Goal: Task Accomplishment & Management: Manage account settings

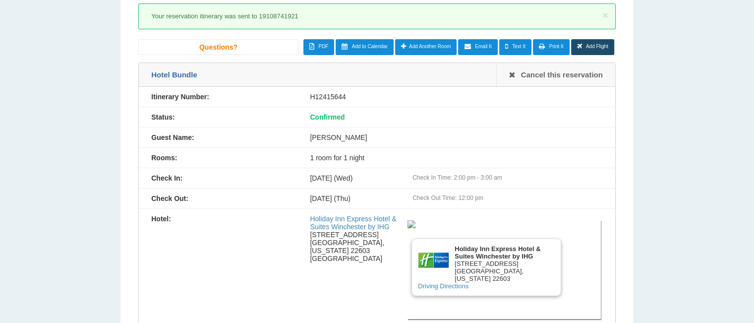
scroll to position [70, 0]
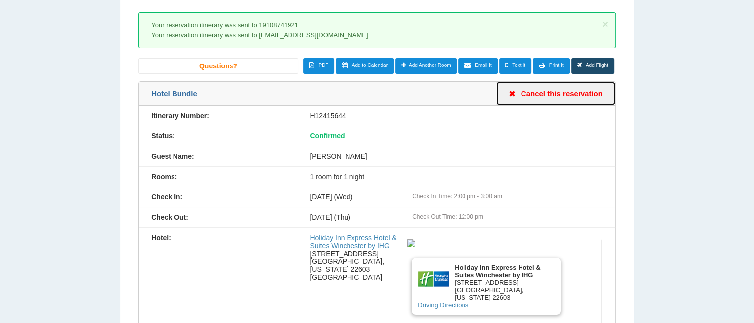
click at [549, 91] on link "Cancel this reservation" at bounding box center [555, 93] width 119 height 23
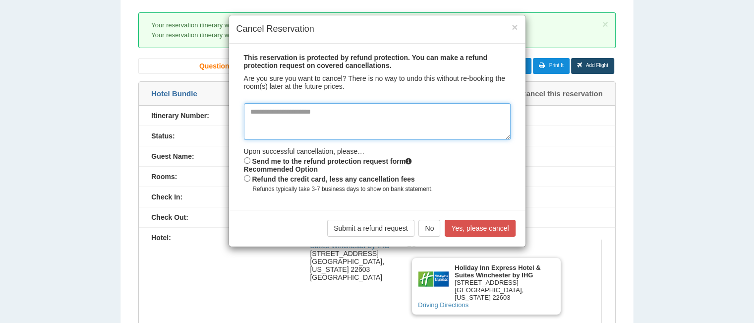
drag, startPoint x: 243, startPoint y: 108, endPoint x: 356, endPoint y: 127, distance: 114.7
click at [373, 128] on textarea at bounding box center [377, 121] width 267 height 37
drag, startPoint x: 342, startPoint y: 121, endPoint x: 328, endPoint y: 118, distance: 14.6
click at [336, 120] on textarea at bounding box center [377, 121] width 267 height 37
drag, startPoint x: 317, startPoint y: 108, endPoint x: 423, endPoint y: 150, distance: 113.7
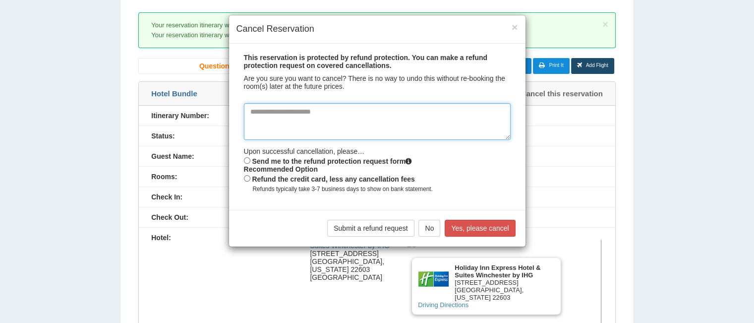
click at [268, 110] on textarea at bounding box center [377, 121] width 267 height 37
click at [252, 125] on textarea at bounding box center [377, 121] width 267 height 37
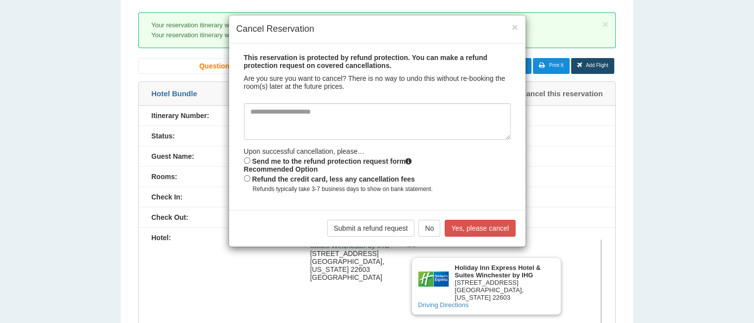
click at [225, 49] on div "× Cancel Reservation This reservation is protected by refund protection. You ca…" at bounding box center [377, 161] width 754 height 323
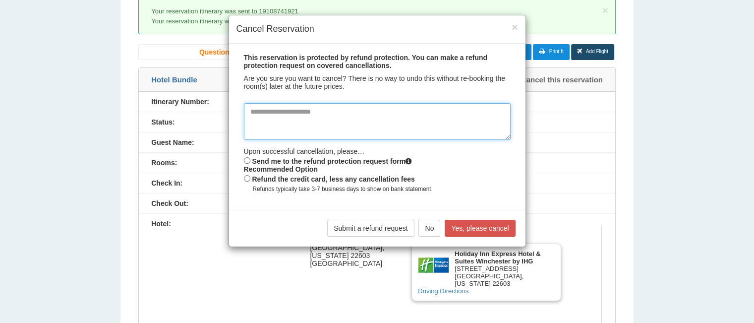
drag, startPoint x: 256, startPoint y: 127, endPoint x: 262, endPoint y: 129, distance: 5.8
click at [257, 128] on textarea at bounding box center [377, 121] width 267 height 37
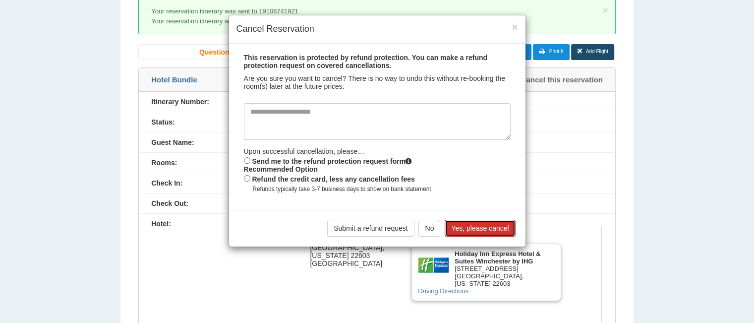
click at [458, 227] on button "Yes, please cancel" at bounding box center [480, 228] width 70 height 17
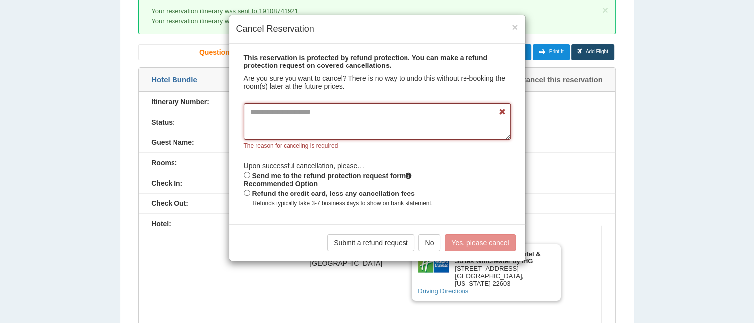
click at [304, 119] on textarea at bounding box center [377, 121] width 267 height 37
click at [363, 134] on textarea at bounding box center [377, 121] width 267 height 37
click at [364, 133] on textarea at bounding box center [377, 121] width 267 height 37
drag, startPoint x: 244, startPoint y: 109, endPoint x: 342, endPoint y: 114, distance: 98.3
click at [342, 114] on textarea at bounding box center [377, 121] width 267 height 37
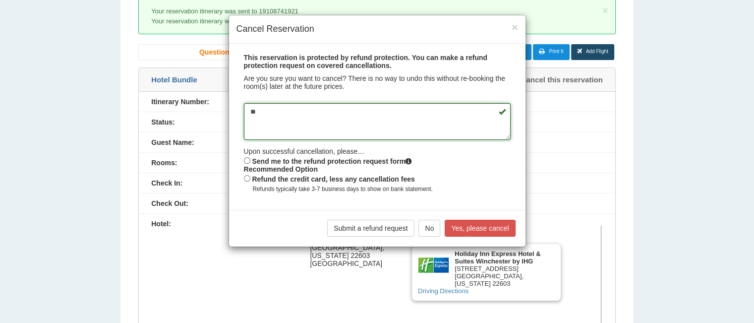
type textarea "*"
type textarea "**********"
click at [461, 230] on button "Yes, please cancel" at bounding box center [480, 228] width 70 height 17
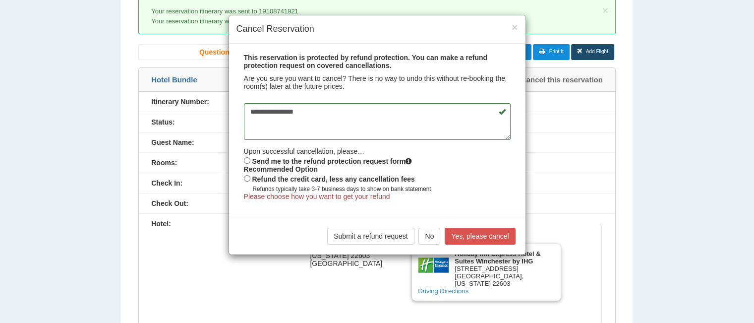
click at [369, 230] on div "Submit a refund request No Yes, please cancel" at bounding box center [377, 236] width 297 height 37
click at [361, 238] on link "Submit a refund request" at bounding box center [370, 236] width 87 height 17
click at [512, 24] on button "×" at bounding box center [515, 27] width 6 height 10
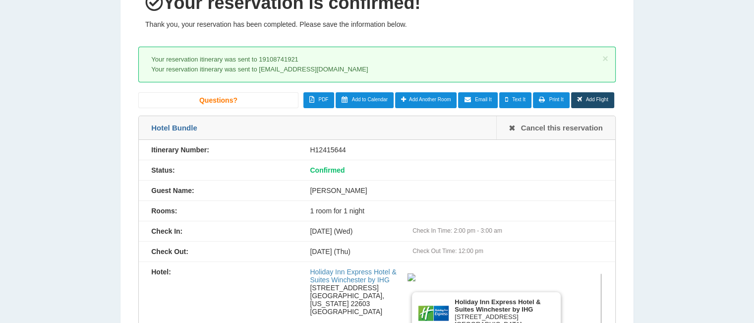
scroll to position [0, 0]
